Goal: Navigation & Orientation: Find specific page/section

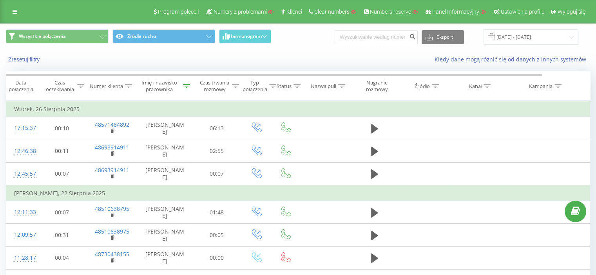
click at [16, 6] on link at bounding box center [15, 11] width 14 height 11
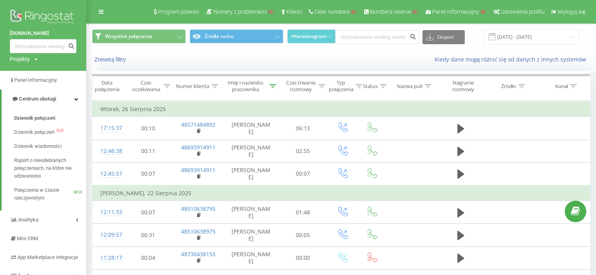
click at [42, 12] on img at bounding box center [43, 18] width 67 height 20
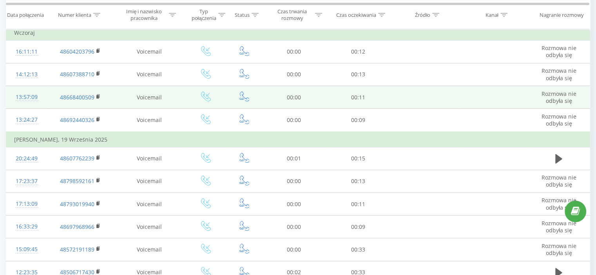
scroll to position [118, 0]
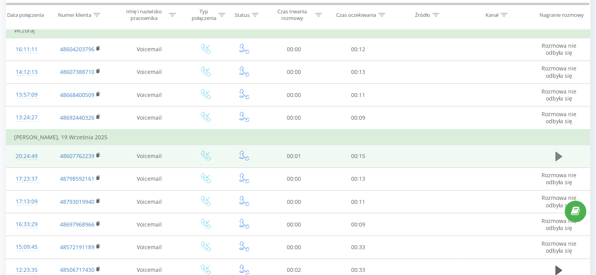
click at [561, 153] on icon at bounding box center [558, 156] width 7 height 11
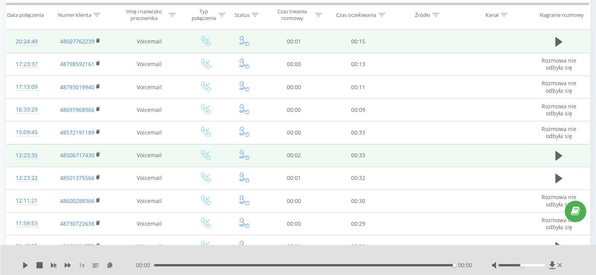
scroll to position [235, 0]
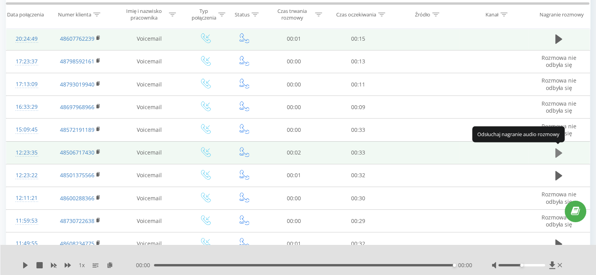
click at [558, 152] on icon at bounding box center [558, 152] width 7 height 9
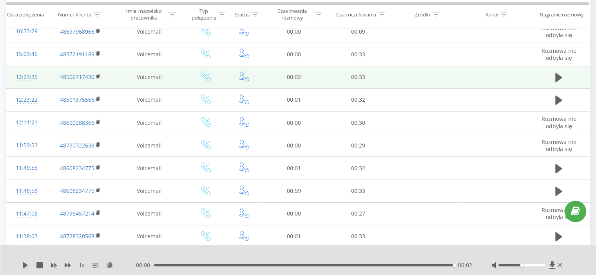
scroll to position [313, 0]
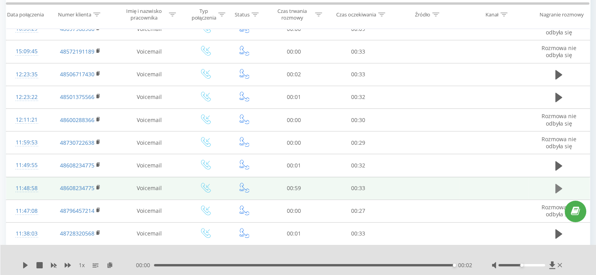
click at [556, 185] on icon at bounding box center [558, 188] width 7 height 9
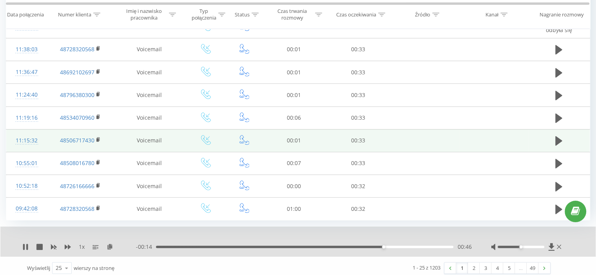
scroll to position [500, 0]
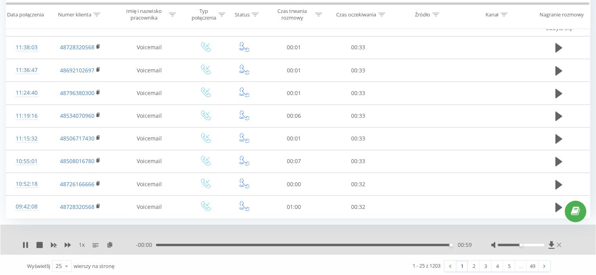
click at [558, 243] on icon at bounding box center [559, 245] width 4 height 6
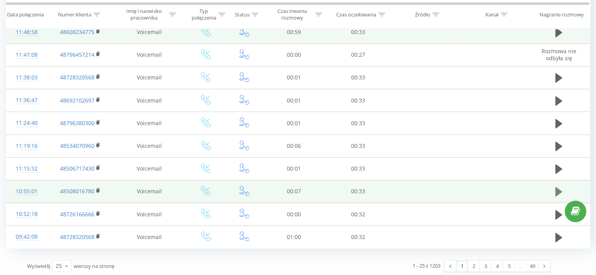
click at [559, 188] on icon at bounding box center [558, 191] width 7 height 9
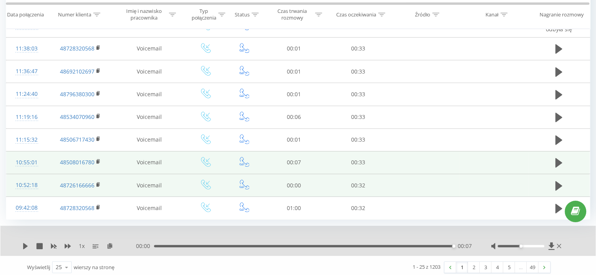
scroll to position [500, 0]
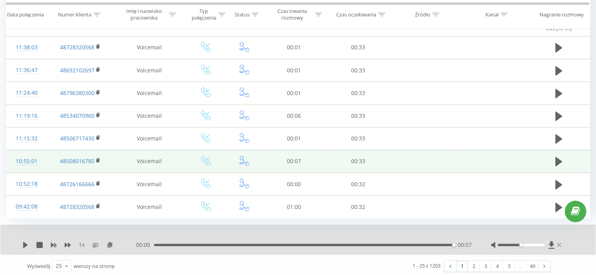
click at [558, 243] on icon at bounding box center [559, 245] width 4 height 4
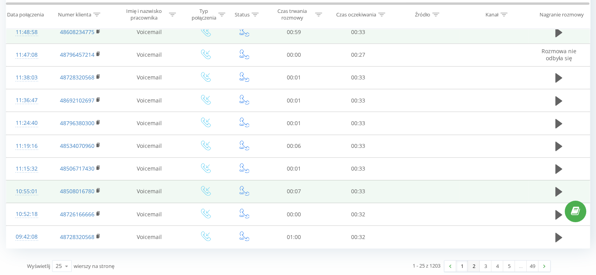
click at [473, 263] on link "2" at bounding box center [474, 266] width 12 height 11
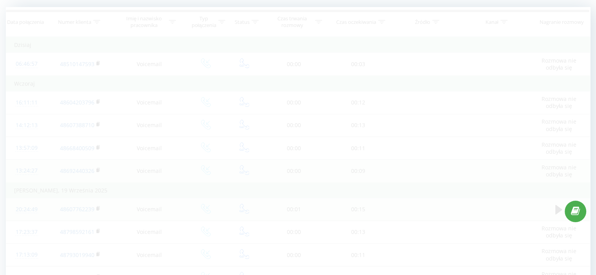
scroll to position [52, 0]
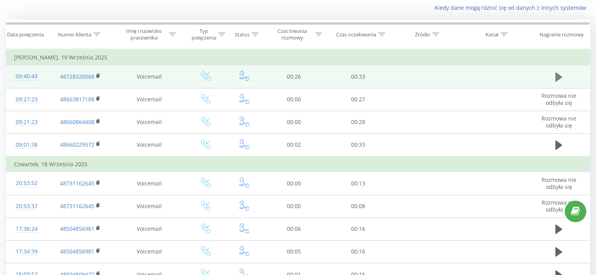
click at [559, 76] on icon at bounding box center [558, 76] width 7 height 9
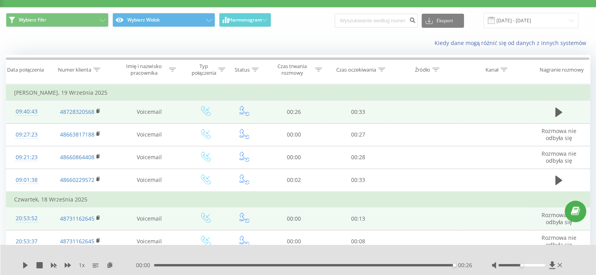
scroll to position [0, 0]
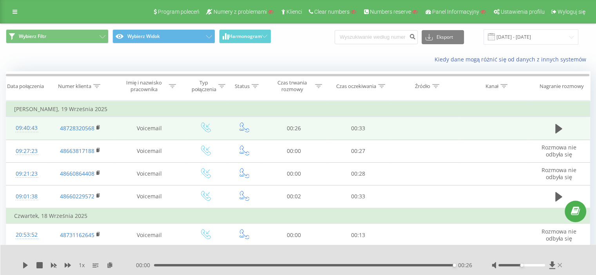
click at [558, 264] on icon at bounding box center [560, 265] width 5 height 4
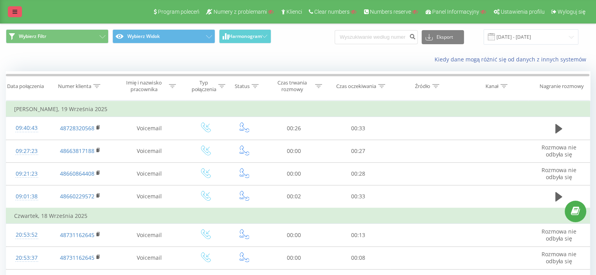
click at [12, 13] on link at bounding box center [15, 11] width 14 height 11
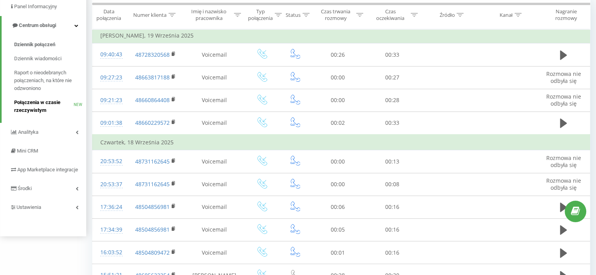
scroll to position [78, 0]
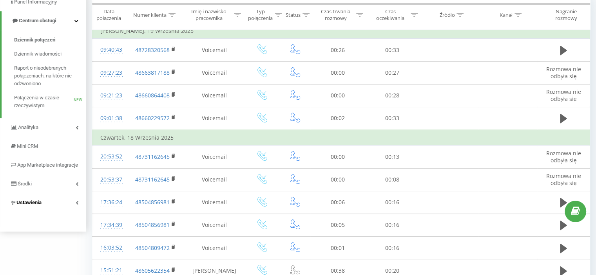
click at [47, 210] on link "Ustawienia" at bounding box center [43, 203] width 86 height 19
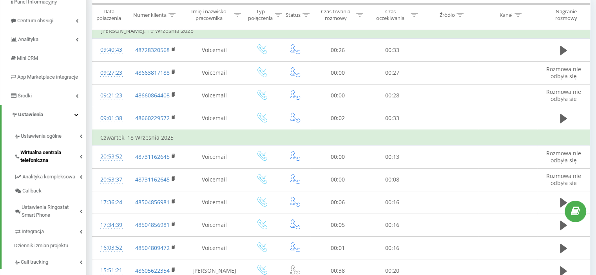
click at [50, 161] on span "Wirtualna centrala telefoniczna" at bounding box center [49, 157] width 59 height 16
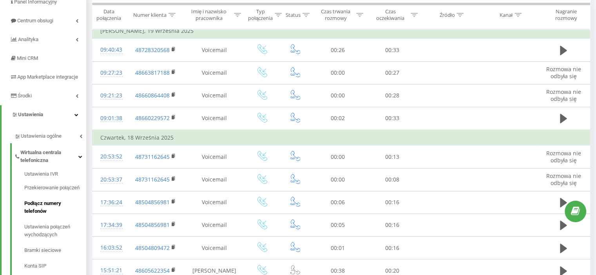
click at [44, 215] on span "Podłącz numery telefonów" at bounding box center [53, 208] width 58 height 16
